Goal: Information Seeking & Learning: Find specific fact

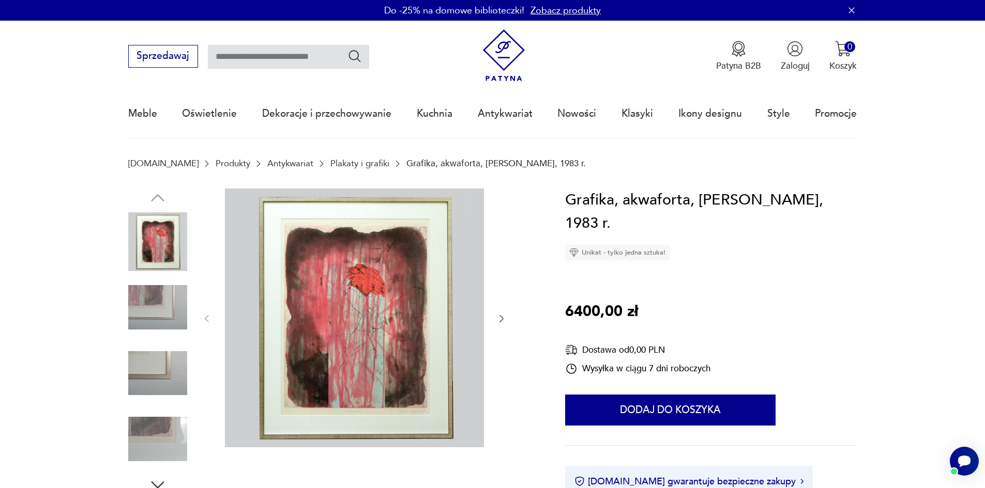
click at [267, 165] on link "Antykwariat" at bounding box center [290, 164] width 46 height 10
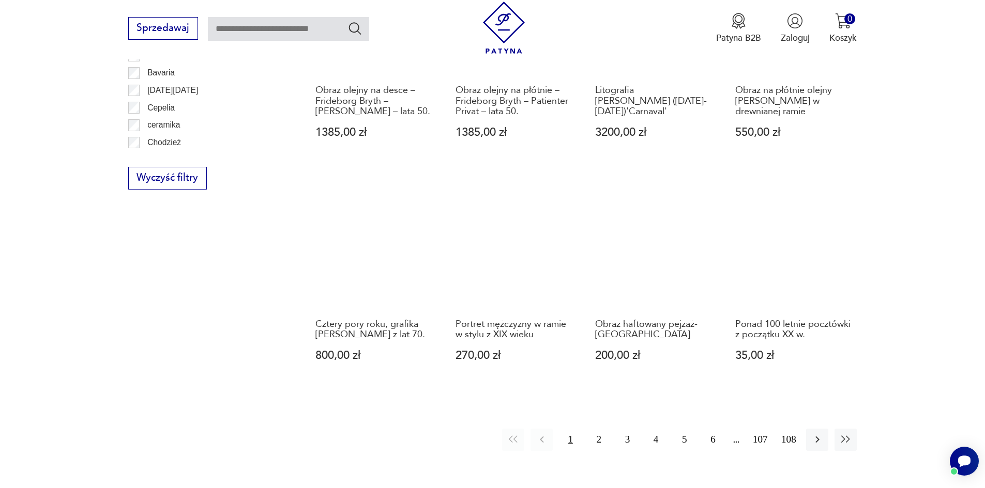
scroll to position [1274, 0]
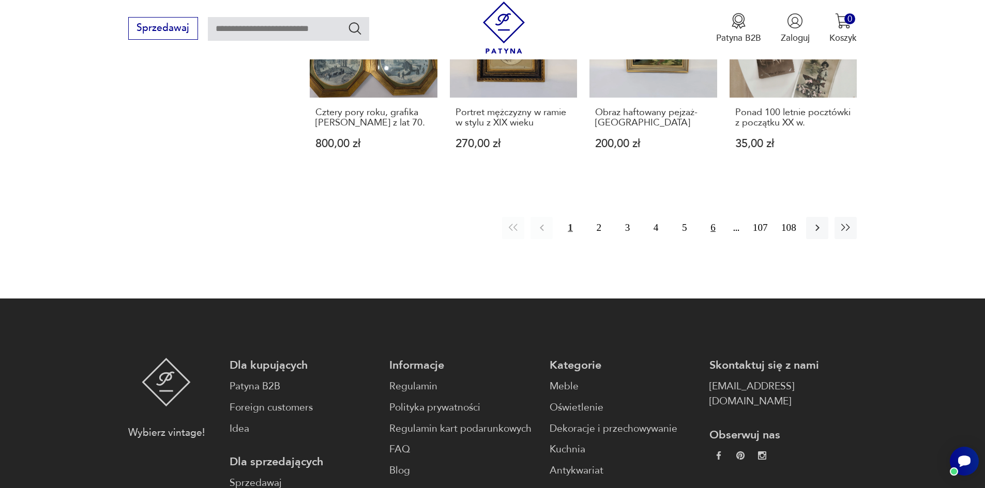
click at [709, 217] on button "6" at bounding box center [712, 228] width 22 height 22
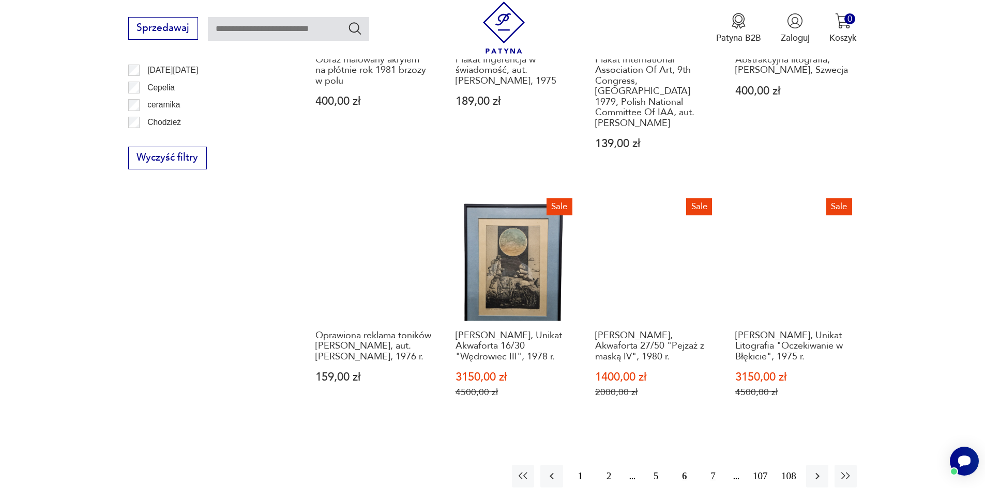
scroll to position [1134, 0]
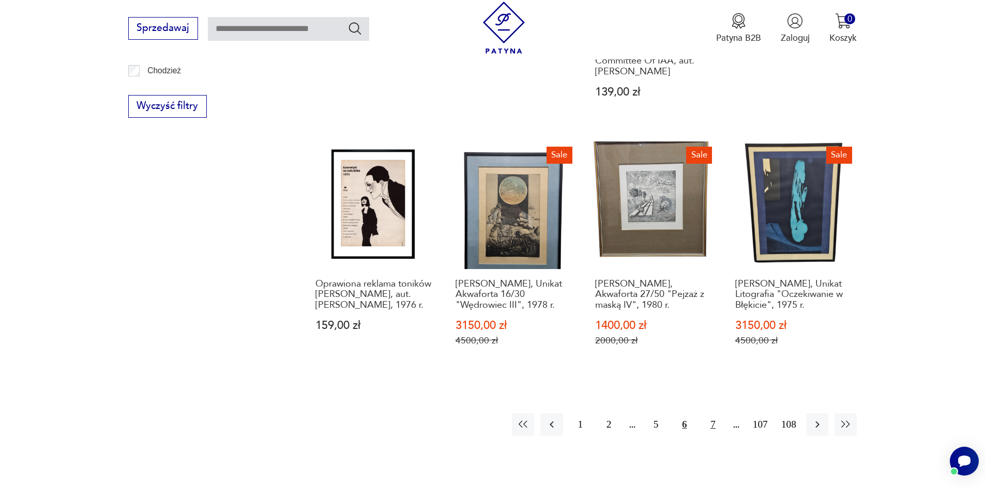
click at [714, 413] on button "7" at bounding box center [712, 424] width 22 height 22
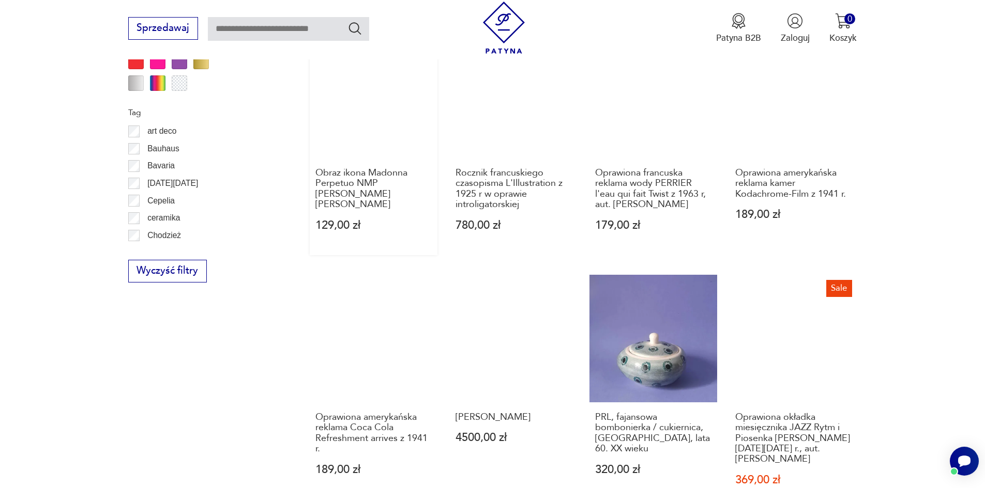
scroll to position [1082, 0]
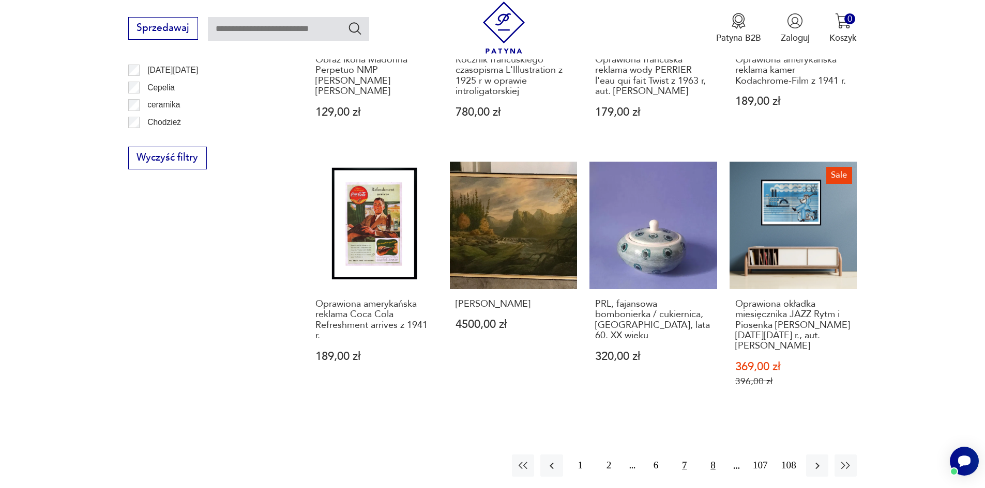
click at [715, 465] on button "8" at bounding box center [712, 466] width 22 height 22
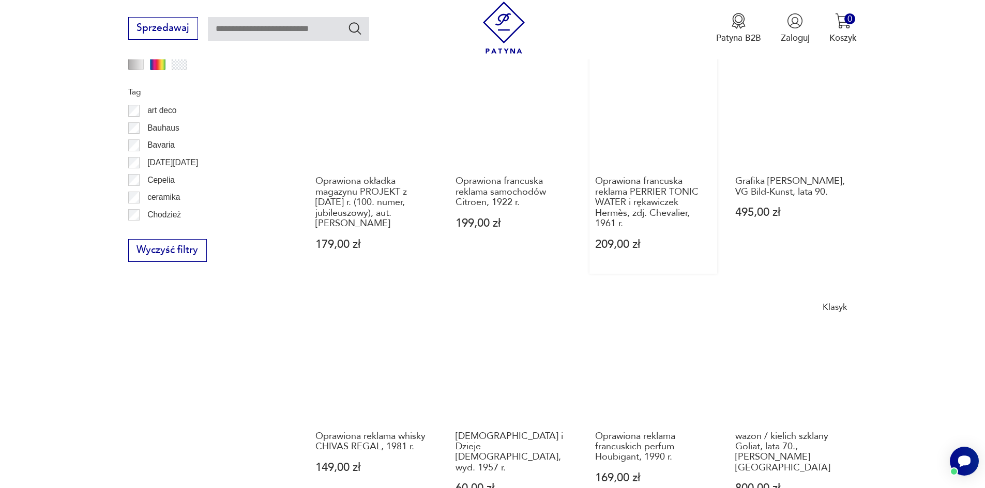
scroll to position [1082, 0]
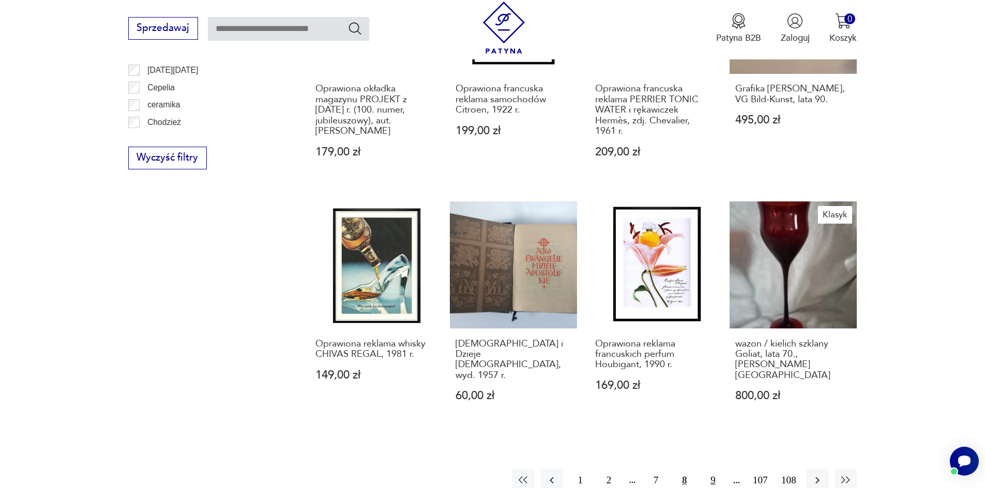
click at [714, 469] on button "9" at bounding box center [712, 480] width 22 height 22
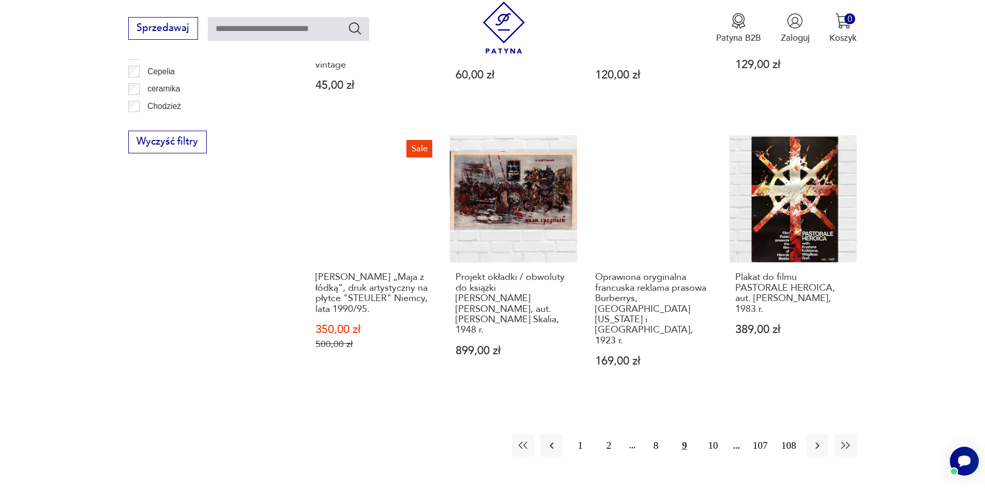
scroll to position [1186, 0]
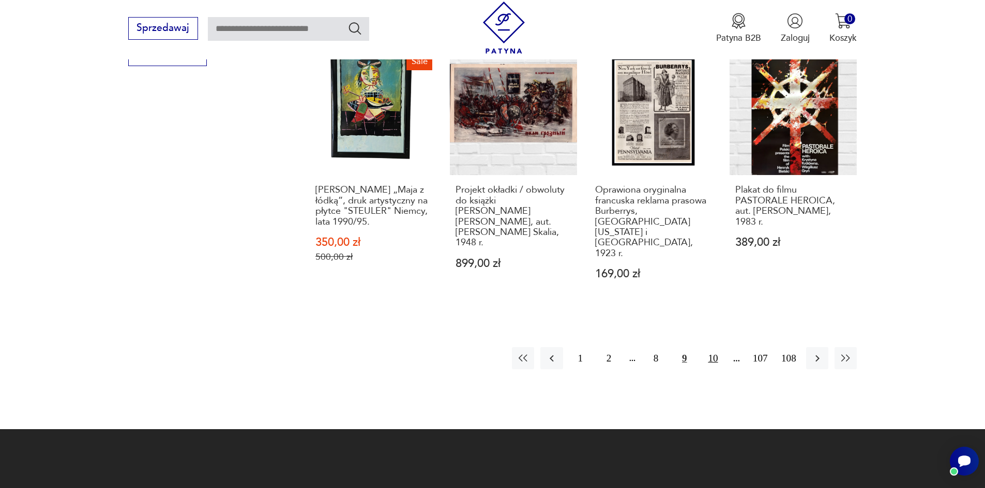
click at [708, 347] on button "10" at bounding box center [712, 358] width 22 height 22
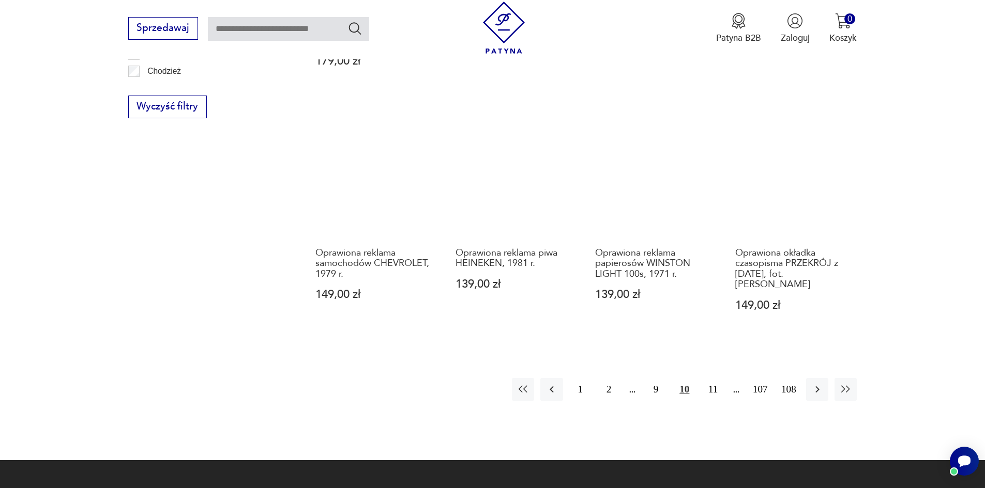
scroll to position [1134, 0]
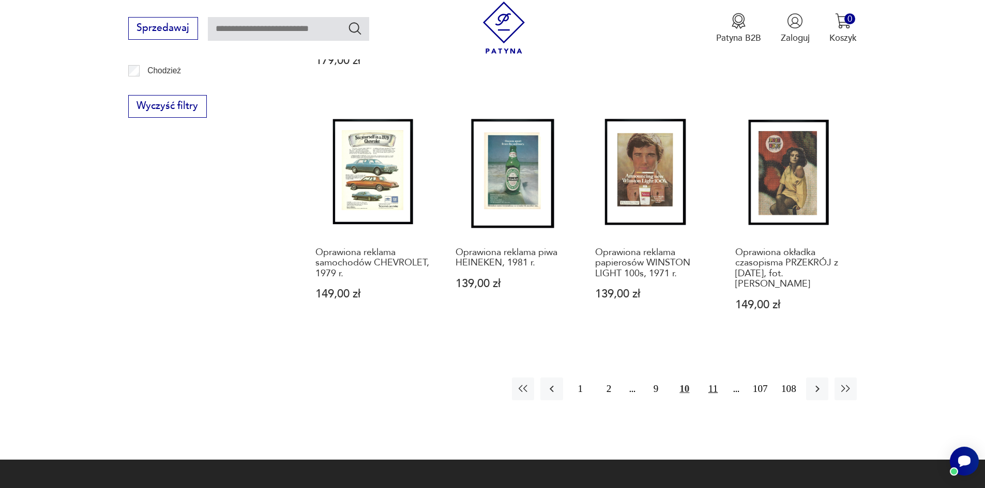
click at [712, 392] on button "11" at bounding box center [712, 389] width 22 height 22
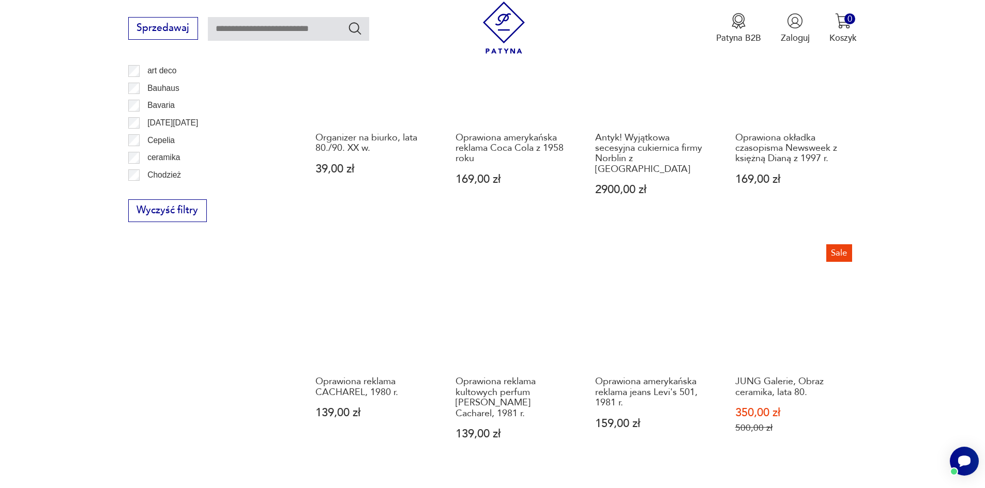
scroll to position [1031, 0]
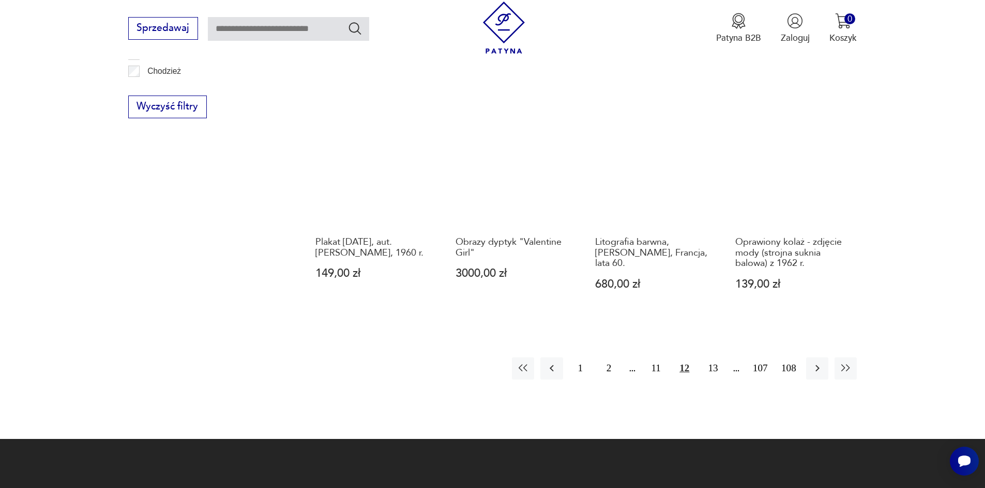
scroll to position [1134, 0]
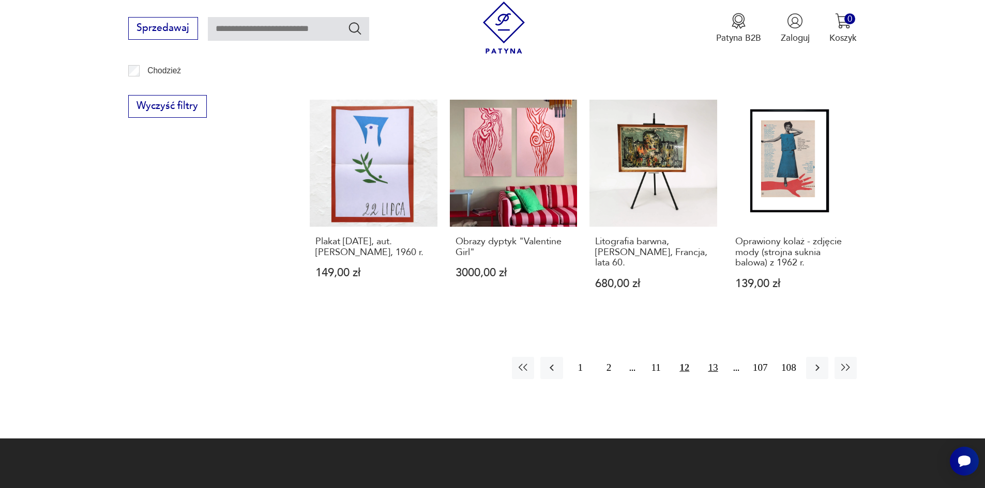
click at [709, 368] on button "13" at bounding box center [712, 368] width 22 height 22
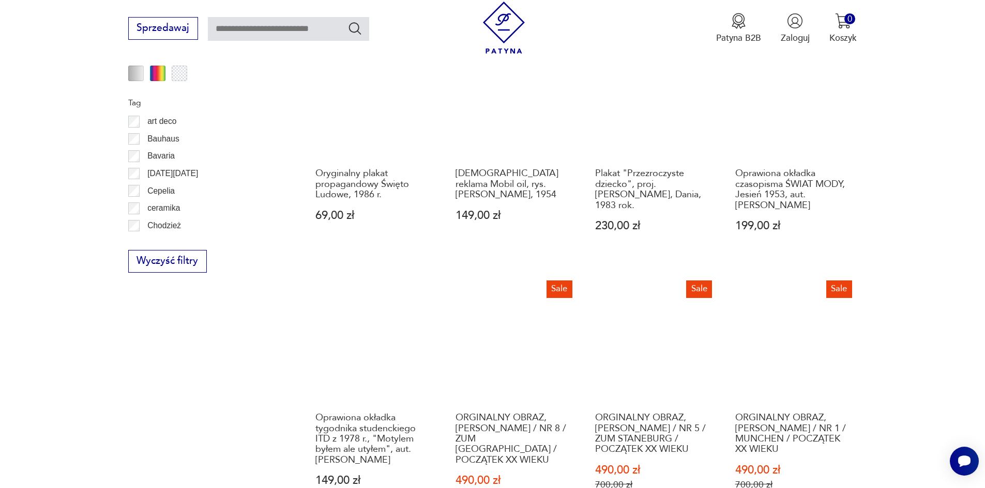
scroll to position [1134, 0]
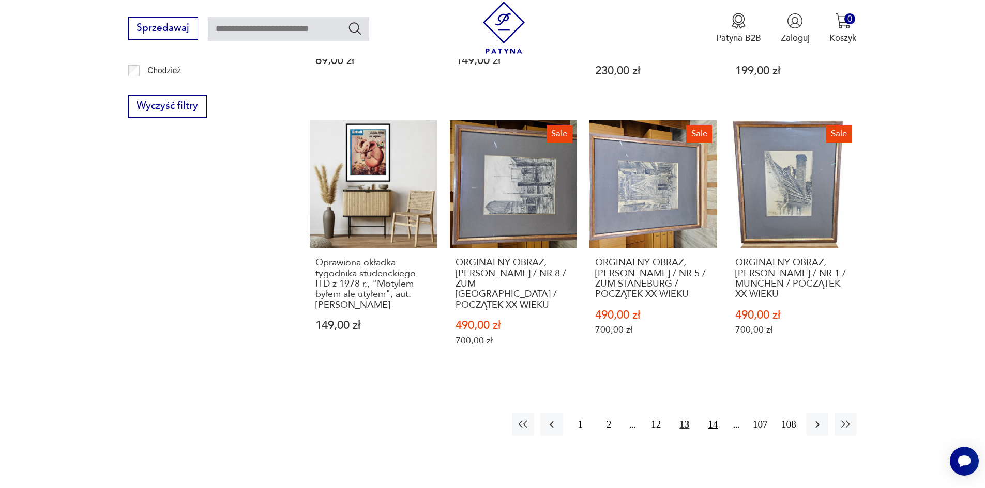
click at [714, 415] on button "14" at bounding box center [712, 424] width 22 height 22
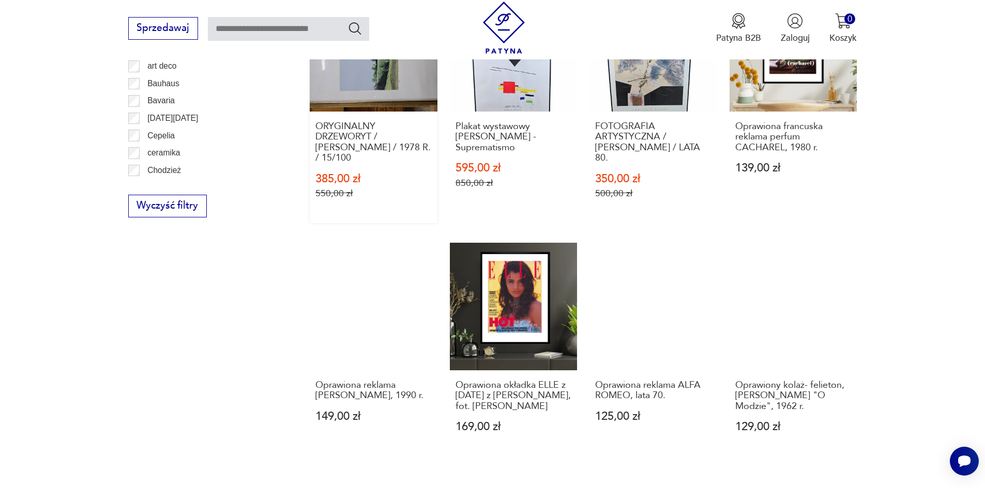
scroll to position [1134, 0]
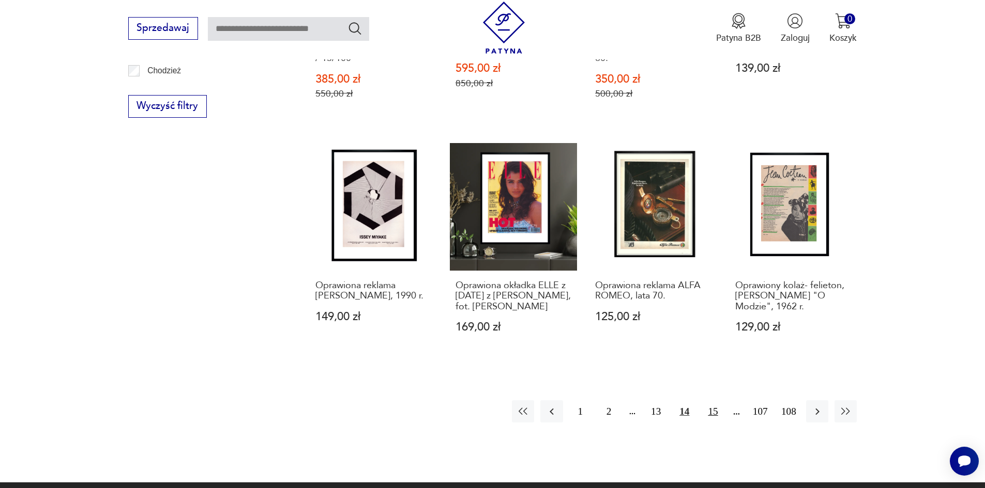
click at [714, 413] on button "15" at bounding box center [712, 412] width 22 height 22
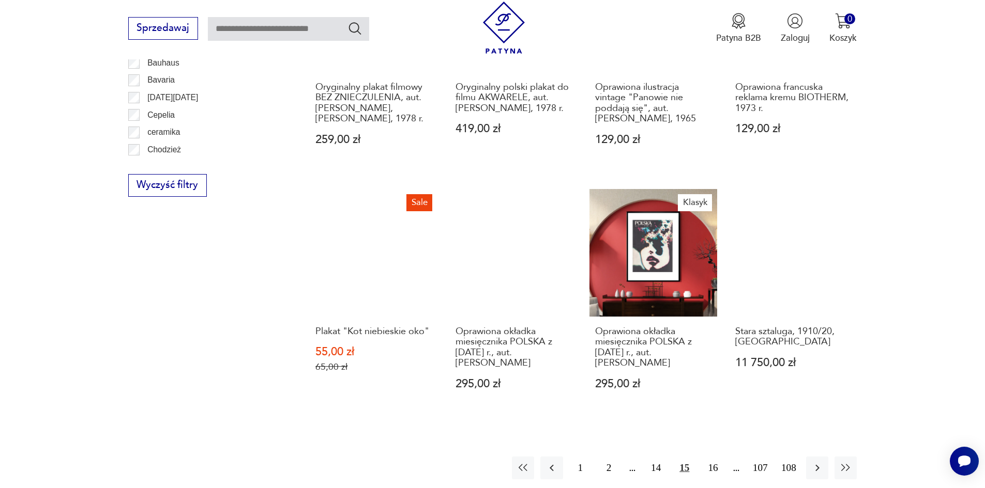
scroll to position [1186, 0]
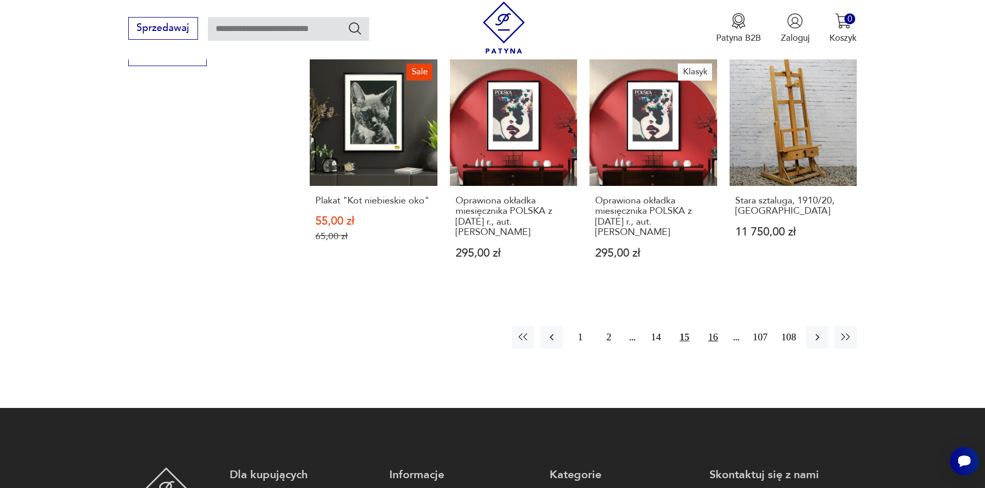
click at [712, 326] on button "16" at bounding box center [712, 337] width 22 height 22
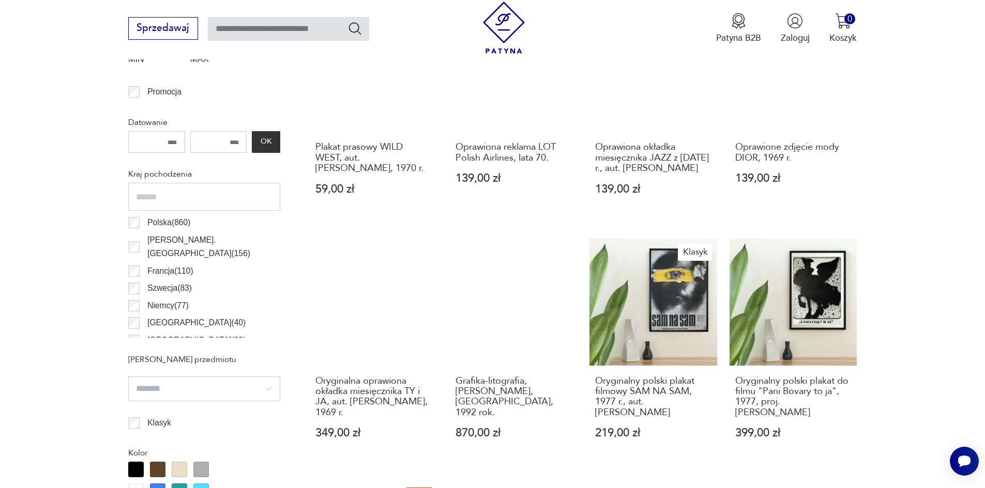
scroll to position [307, 0]
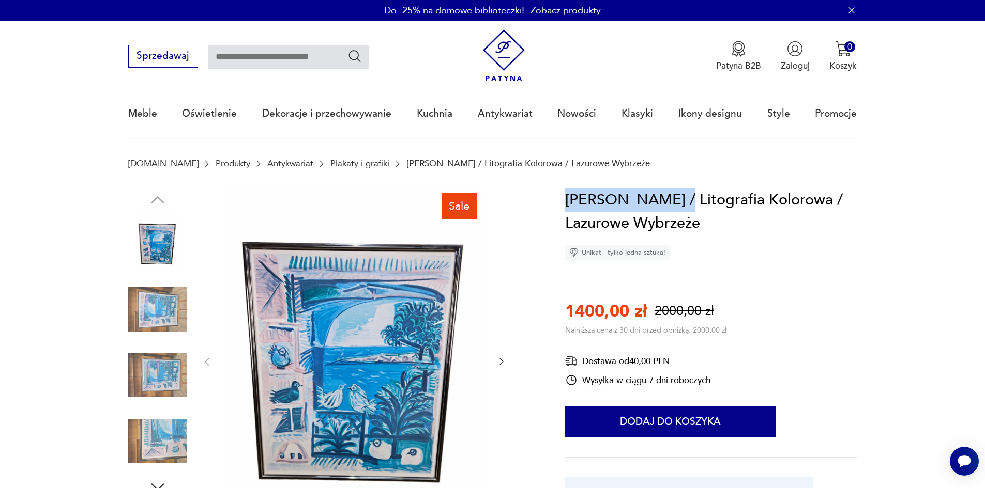
drag, startPoint x: 563, startPoint y: 195, endPoint x: 681, endPoint y: 207, distance: 117.9
copy h1 "[PERSON_NAME]"
click at [264, 59] on input "text" at bounding box center [288, 57] width 161 height 24
paste input "**********"
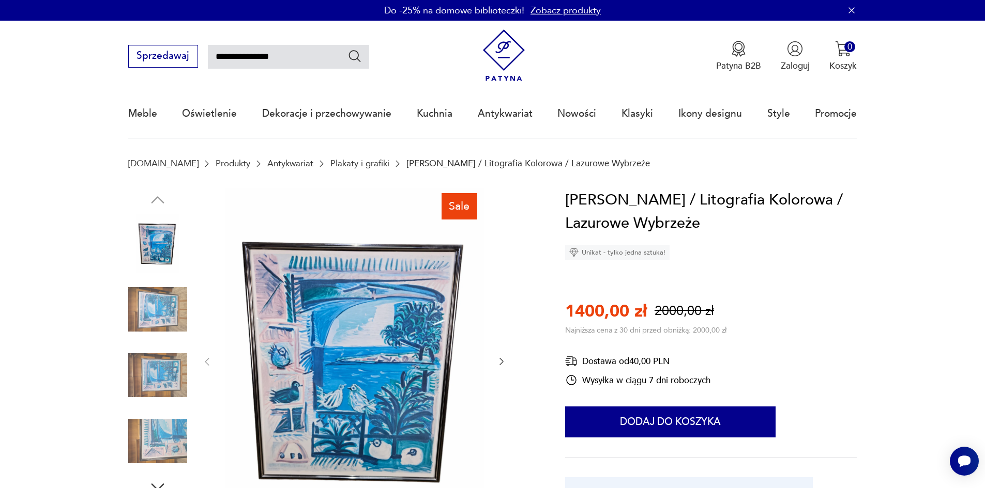
type input "**********"
click at [354, 54] on nav "**********" at bounding box center [492, 80] width 985 height 118
